Goal: Task Accomplishment & Management: Manage account settings

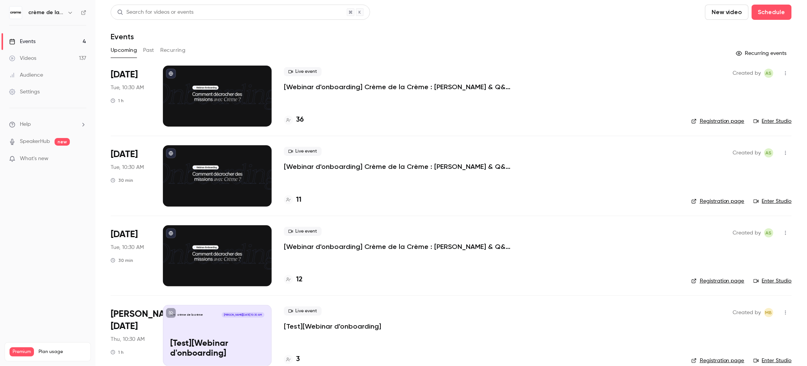
click at [148, 51] on button "Past" at bounding box center [148, 50] width 11 height 12
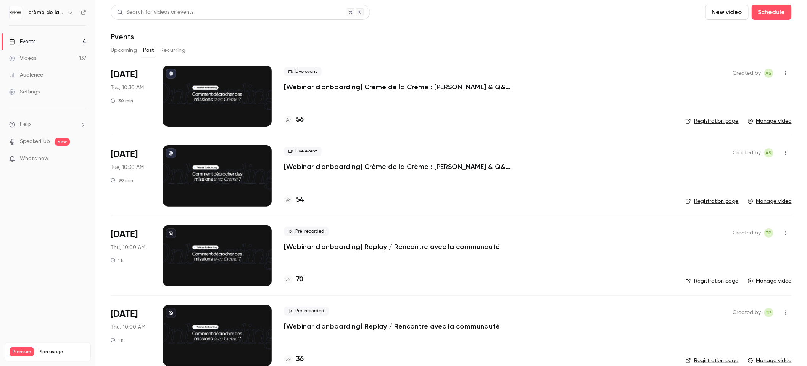
click at [782, 154] on icon "button" at bounding box center [785, 152] width 6 height 5
click at [737, 173] on div "Share" at bounding box center [750, 173] width 58 height 8
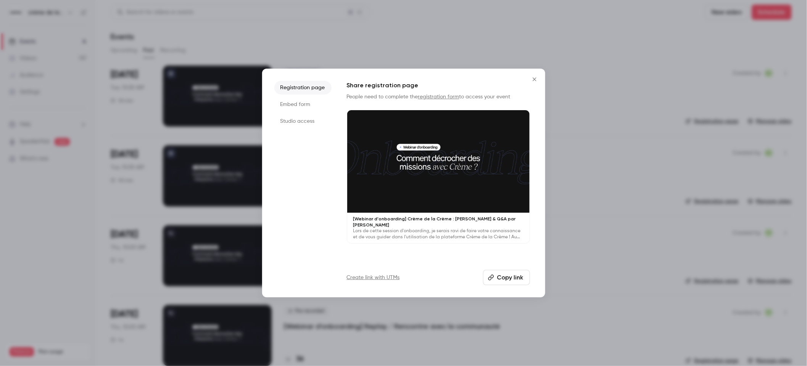
click at [508, 275] on button "Copy link" at bounding box center [506, 277] width 47 height 15
click at [589, 24] on div at bounding box center [403, 183] width 807 height 366
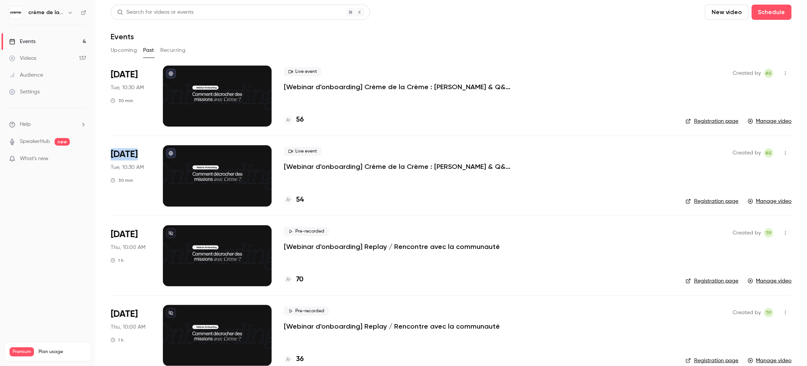
drag, startPoint x: 113, startPoint y: 154, endPoint x: 139, endPoint y: 157, distance: 26.9
click at [138, 157] on span "[DATE]" at bounding box center [124, 154] width 27 height 12
copy span "[DATE]"
click at [129, 152] on span "[DATE]" at bounding box center [124, 154] width 27 height 12
click at [119, 152] on span "[DATE]" at bounding box center [124, 154] width 27 height 12
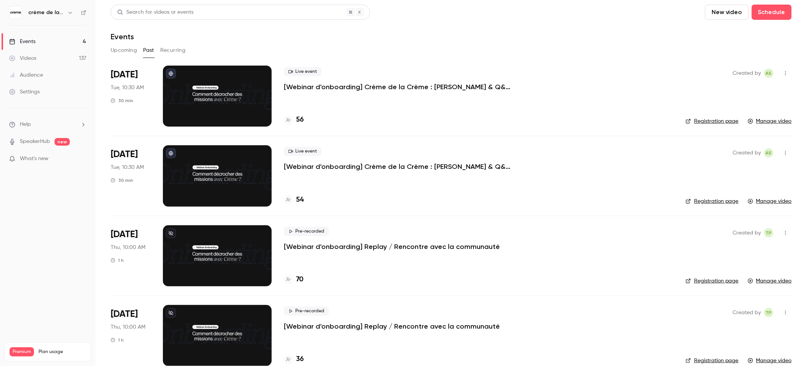
click at [335, 87] on p "[Webinar d'onboarding] Crème de la Crème : [PERSON_NAME] & Q&A par [PERSON_NAME]" at bounding box center [398, 86] width 229 height 9
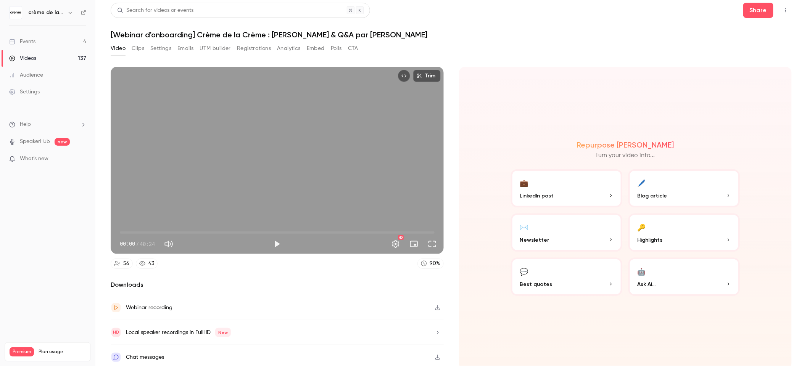
scroll to position [4, 0]
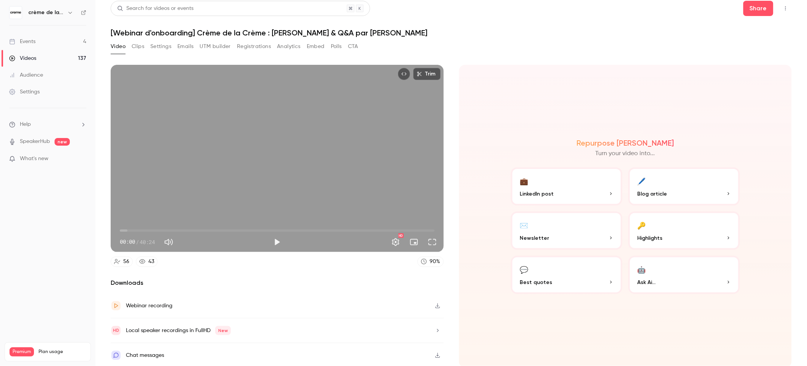
drag, startPoint x: 253, startPoint y: 244, endPoint x: 264, endPoint y: 244, distance: 11.8
click at [255, 244] on div "00:00 / 40:24" at bounding box center [195, 242] width 150 height 12
click at [277, 242] on button "Play" at bounding box center [276, 242] width 15 height 15
drag, startPoint x: 124, startPoint y: 228, endPoint x: 166, endPoint y: 229, distance: 41.2
click at [124, 230] on span "00:26" at bounding box center [123, 231] width 2 height 2
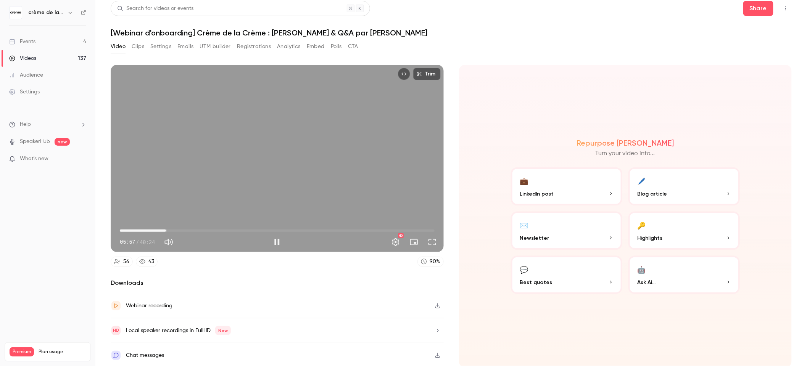
drag, startPoint x: 240, startPoint y: 228, endPoint x: 260, endPoint y: 227, distance: 20.3
click at [243, 228] on span "05:57" at bounding box center [277, 231] width 315 height 12
drag, startPoint x: 338, startPoint y: 227, endPoint x: 377, endPoint y: 230, distance: 39.8
click at [339, 227] on span "15:56" at bounding box center [277, 231] width 315 height 12
click at [399, 227] on span "28:31" at bounding box center [277, 231] width 315 height 12
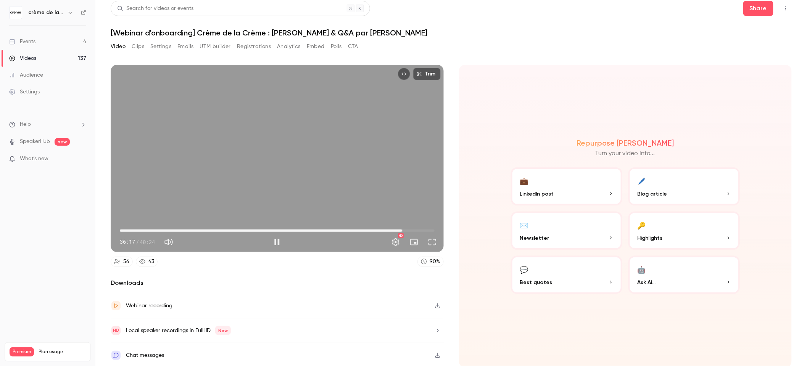
click at [368, 226] on span "36:17" at bounding box center [277, 231] width 315 height 12
click at [278, 242] on button "Pause" at bounding box center [276, 242] width 15 height 15
type input "******"
click at [27, 41] on div "Events" at bounding box center [22, 42] width 26 height 8
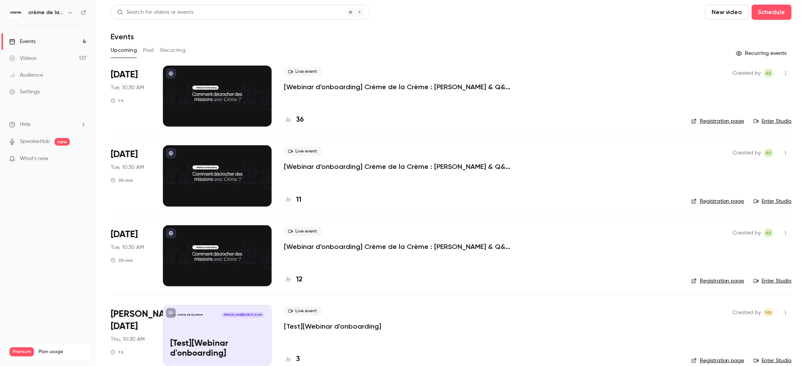
click at [147, 51] on button "Past" at bounding box center [148, 50] width 11 height 12
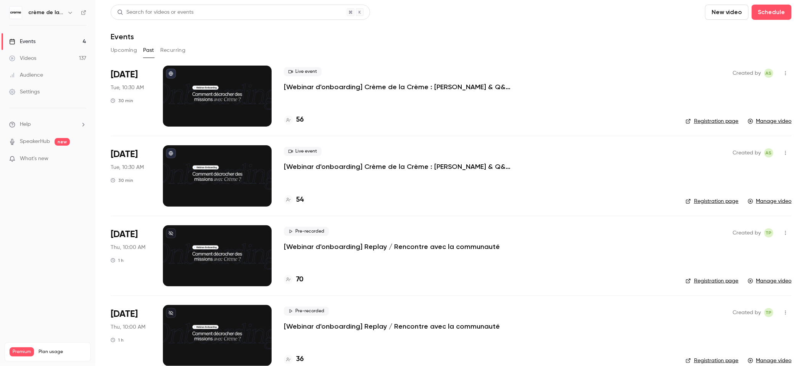
click at [496, 246] on div "Pre-recorded [Webinar d'onboarding] Replay / Rencontre avec la communauté" at bounding box center [478, 239] width 389 height 24
copy div "[Webinar d'onboarding] Replay / Rencontre avec la communauté"
click at [121, 50] on button "Upcoming" at bounding box center [124, 50] width 26 height 12
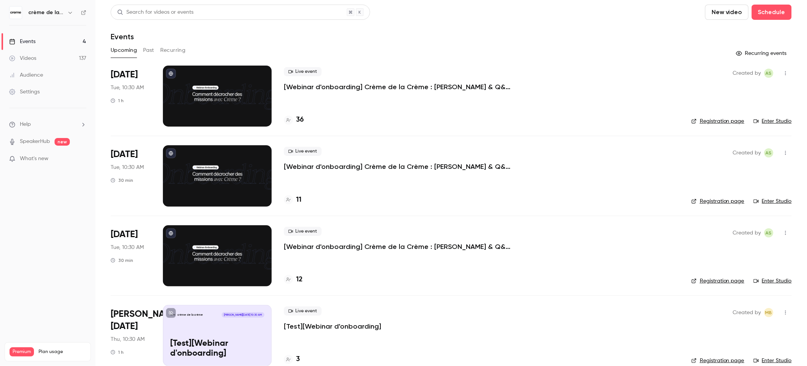
click at [369, 85] on p "[Webinar d'onboarding] Crème de la Crème : [PERSON_NAME] & Q&A par [PERSON_NAME]" at bounding box center [398, 86] width 229 height 9
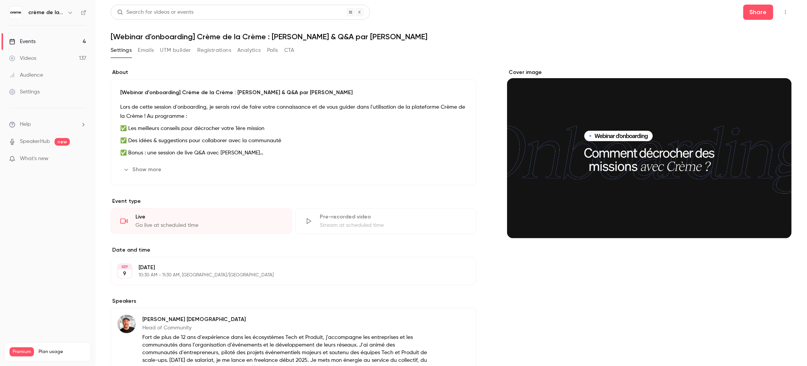
click at [276, 38] on h1 "[Webinar d'onboarding] Crème de la Crème : [PERSON_NAME] & Q&A par [PERSON_NAME]" at bounding box center [451, 36] width 681 height 9
click at [217, 35] on h1 "[Webinar d'onboarding] Crème de la Crème : [PERSON_NAME] & Q&A par [PERSON_NAME]" at bounding box center [451, 36] width 681 height 9
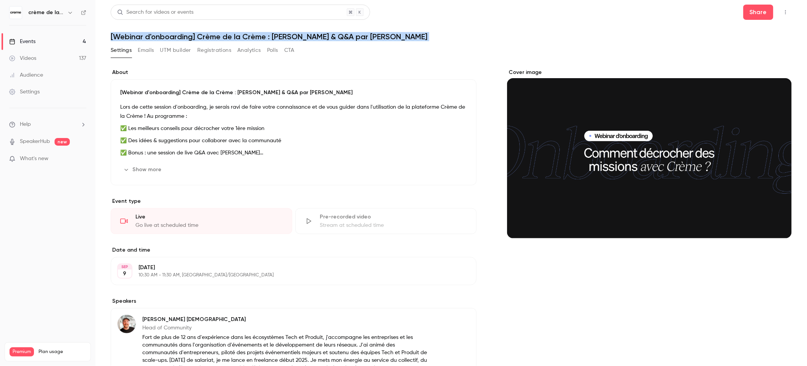
click at [217, 35] on h1 "[Webinar d'onboarding] Crème de la Crème : [PERSON_NAME] & Q&A par [PERSON_NAME]" at bounding box center [451, 36] width 681 height 9
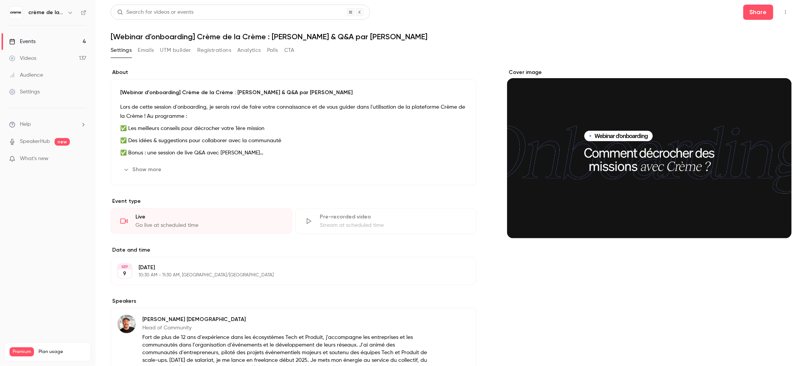
click at [171, 95] on p "[Webinar d'onboarding] Crème de la Crème : [PERSON_NAME] & Q&A par [PERSON_NAME]" at bounding box center [293, 93] width 347 height 8
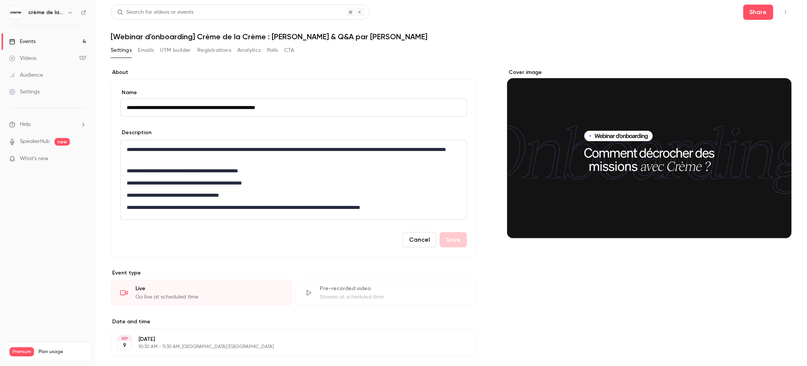
click at [162, 106] on input "**********" at bounding box center [293, 107] width 347 height 18
type input "**********"
click at [451, 242] on button "Save" at bounding box center [452, 239] width 27 height 15
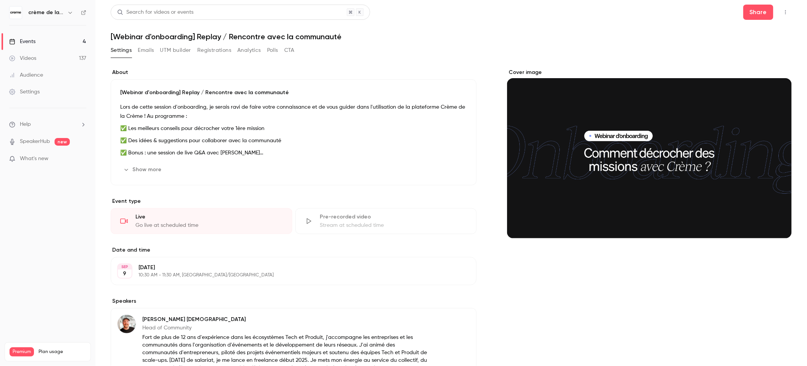
click at [299, 88] on div "[Webinar d'onboarding] Replay / Rencontre avec la communauté Lors de cette sess…" at bounding box center [294, 132] width 366 height 106
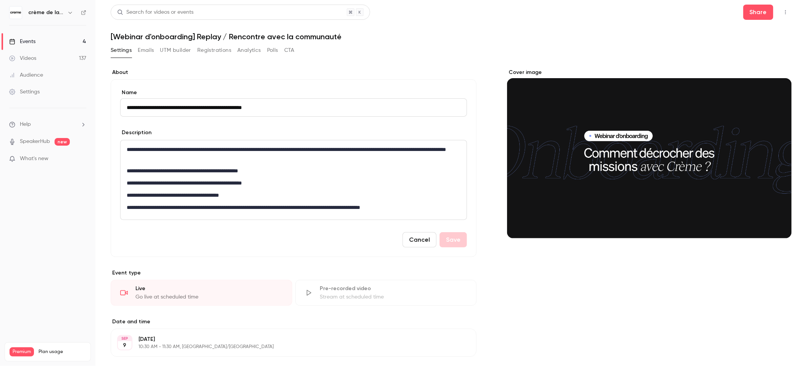
click at [478, 206] on div "**********" at bounding box center [451, 289] width 681 height 440
click at [418, 240] on button "Cancel" at bounding box center [419, 239] width 34 height 15
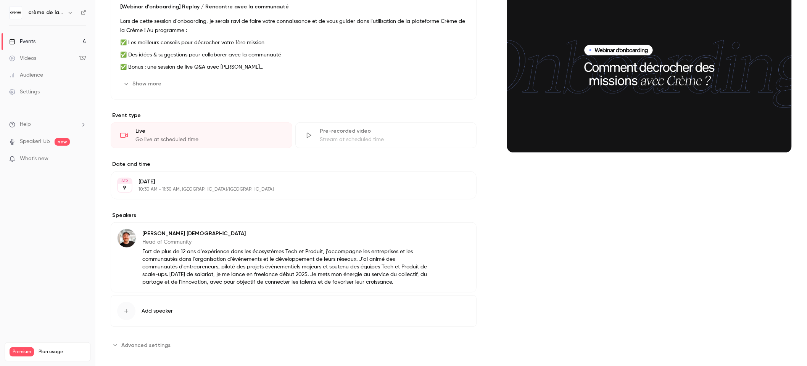
scroll to position [94, 0]
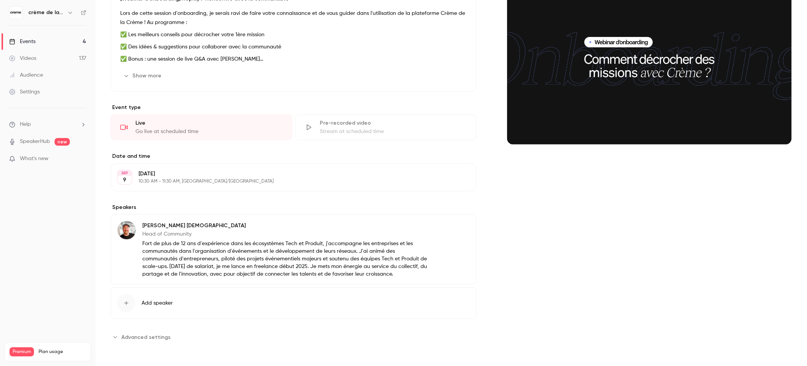
click at [119, 340] on button "Advanced settings" at bounding box center [143, 337] width 64 height 12
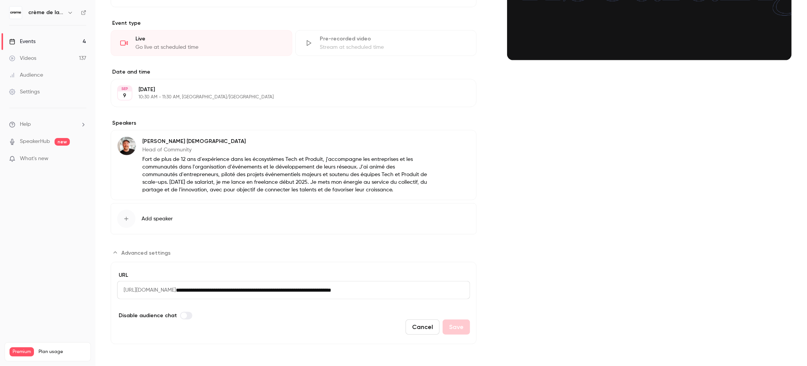
scroll to position [180, 0]
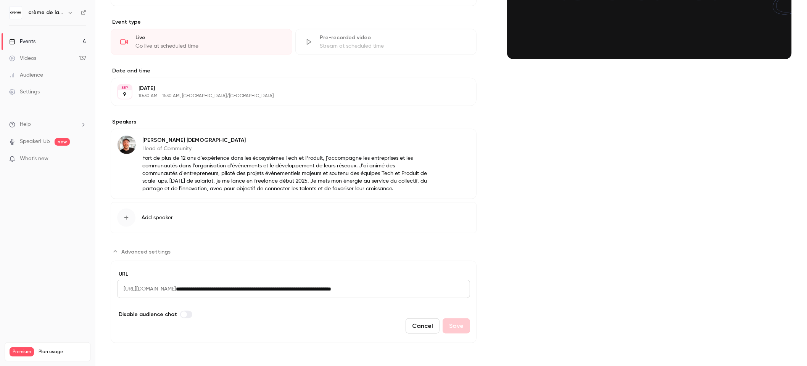
click at [117, 251] on icon "Advanced settings" at bounding box center [115, 252] width 6 height 6
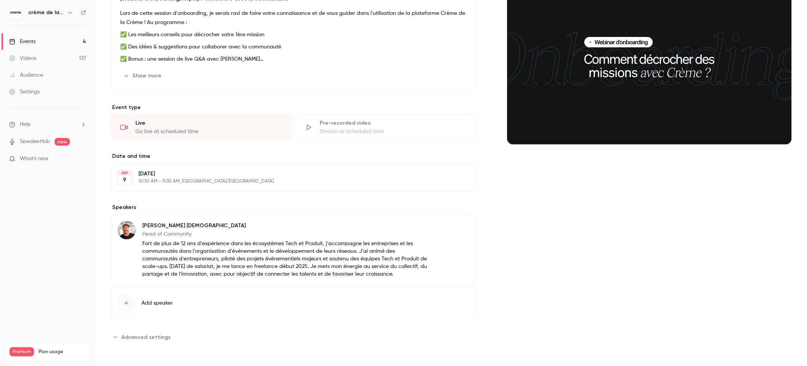
scroll to position [0, 0]
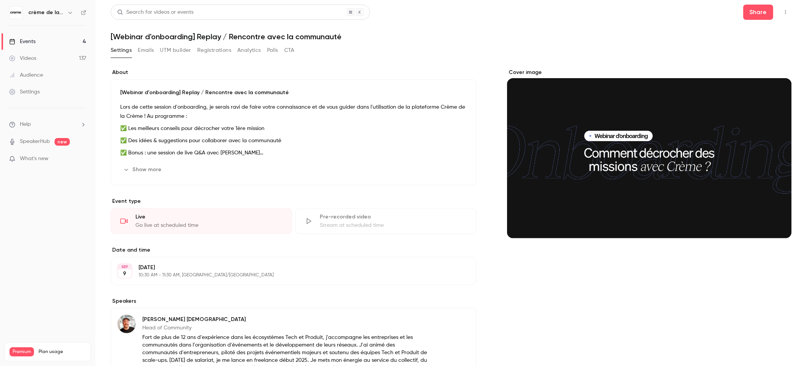
click at [51, 42] on link "Events 4" at bounding box center [47, 41] width 95 height 17
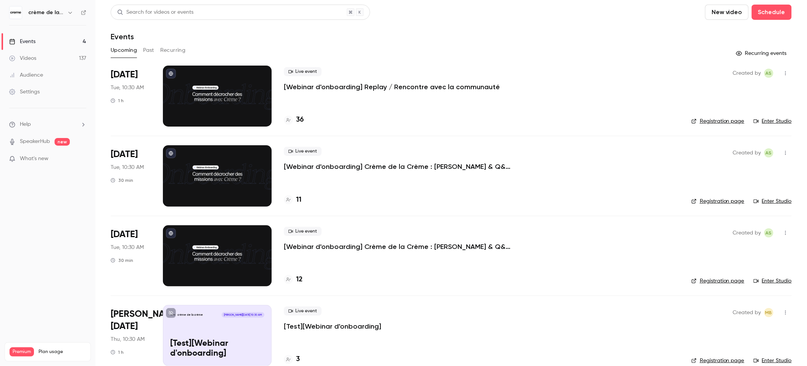
click at [37, 61] on link "Videos 137" at bounding box center [47, 58] width 95 height 17
